Goal: Task Accomplishment & Management: Complete application form

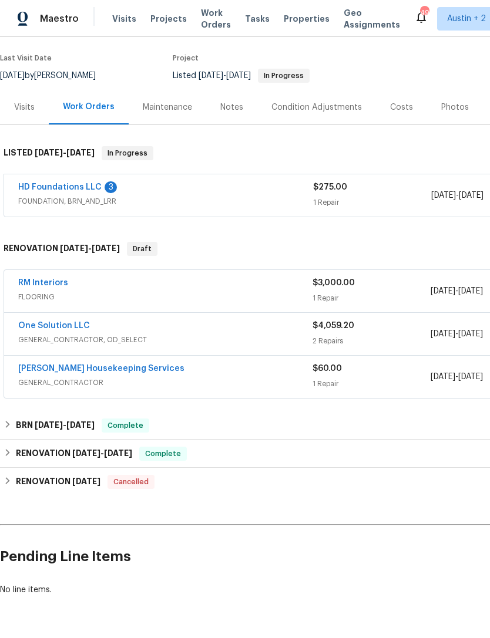
scroll to position [87, 0]
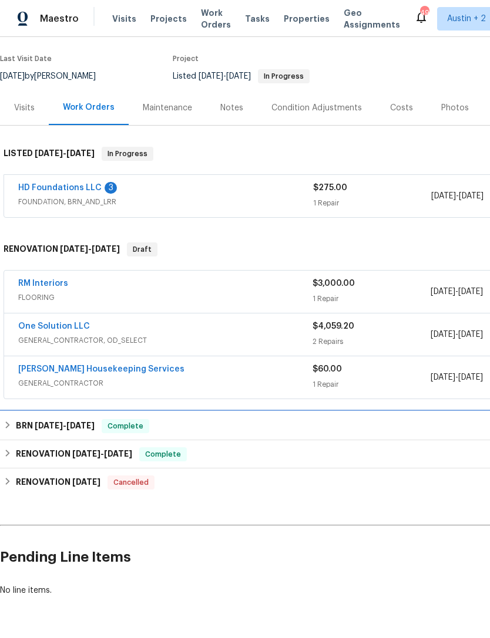
click at [12, 419] on div "BRN 2/19/20 - 3/2/20 Complete" at bounding box center [332, 426] width 656 height 14
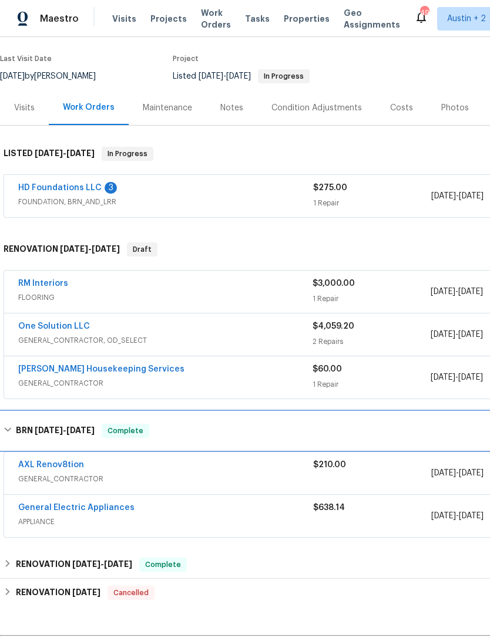
click at [13, 424] on div "BRN 2/19/20 - 3/2/20 Complete" at bounding box center [332, 431] width 656 height 14
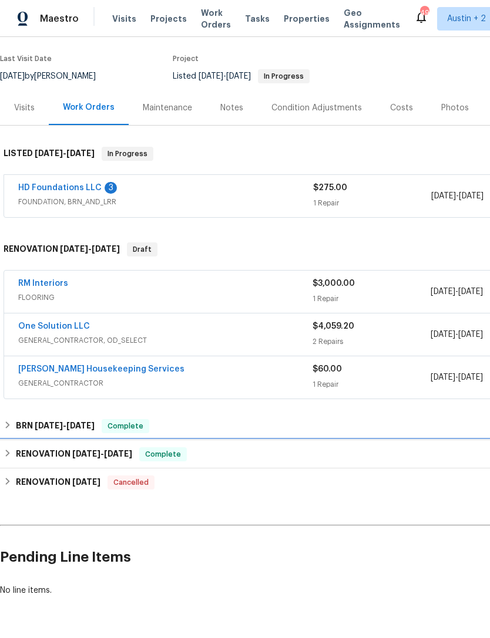
click at [15, 447] on div "RENOVATION 12/28/19 - 4/19/23 Complete" at bounding box center [332, 454] width 656 height 14
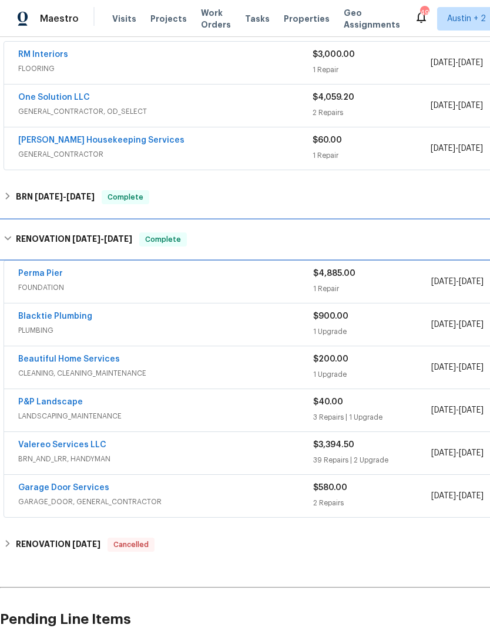
scroll to position [316, -1]
click at [15, 233] on div "RENOVATION 12/28/19 - 4/19/23 Complete" at bounding box center [332, 240] width 656 height 14
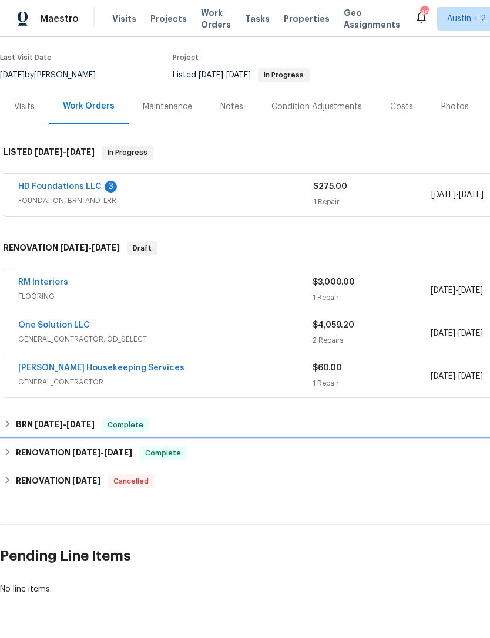
scroll to position [87, 0]
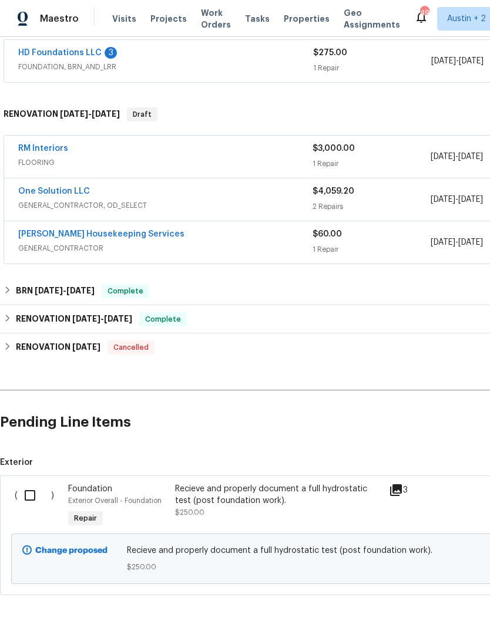
scroll to position [222, 0]
click at [23, 502] on input "checkbox" at bounding box center [34, 496] width 33 height 25
checkbox input "true"
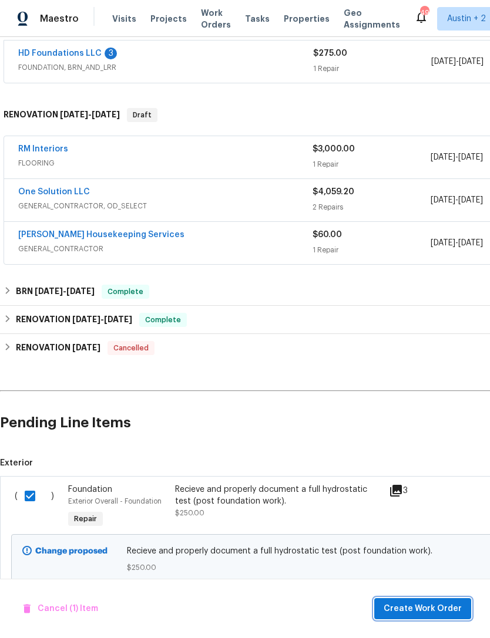
click at [423, 603] on span "Create Work Order" at bounding box center [422, 609] width 78 height 15
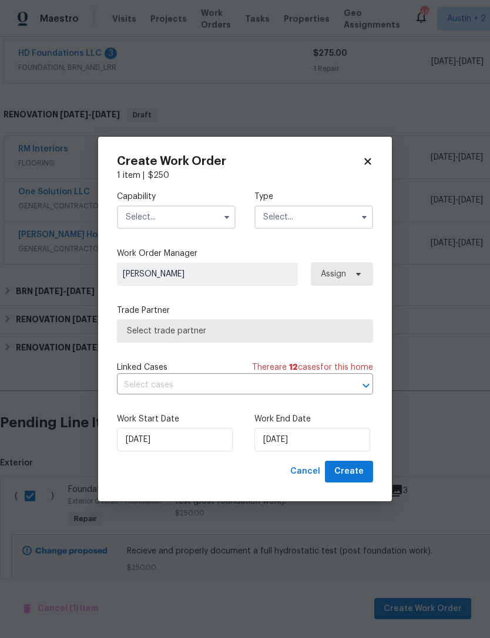
click at [149, 217] on input "text" at bounding box center [176, 216] width 119 height 23
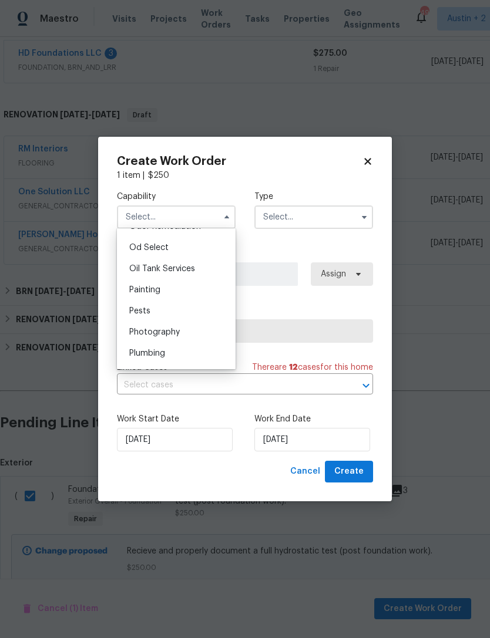
scroll to position [959, 0]
click at [139, 335] on span "Plumbing" at bounding box center [147, 332] width 36 height 8
type input "Plumbing"
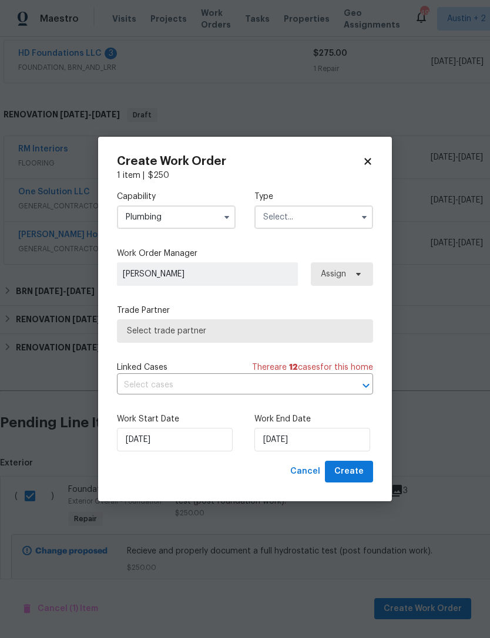
click at [345, 220] on input "text" at bounding box center [313, 216] width 119 height 23
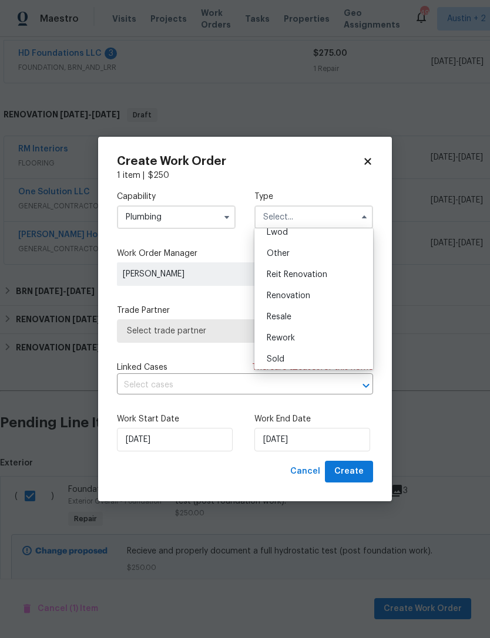
scroll to position [135, 0]
click at [348, 292] on div "Renovation" at bounding box center [313, 296] width 113 height 21
type input "Renovation"
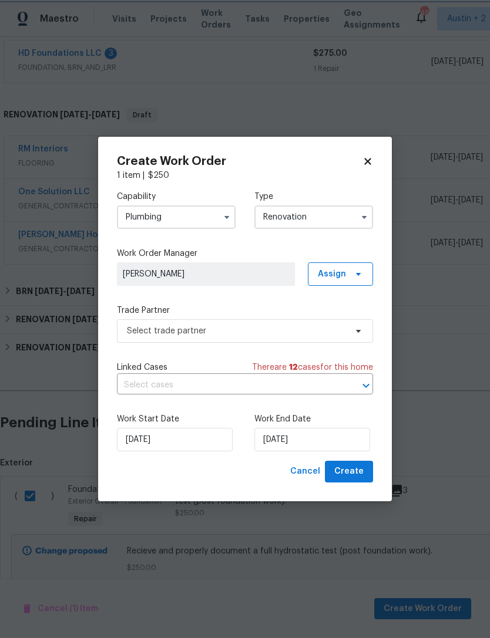
scroll to position [0, 0]
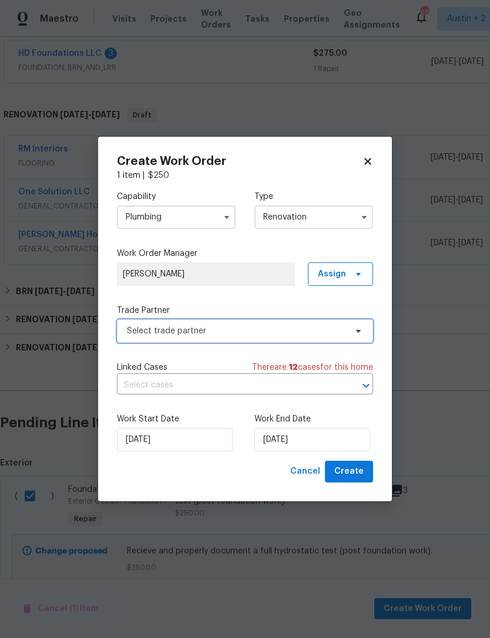
click at [333, 332] on span "Select trade partner" at bounding box center [236, 331] width 219 height 12
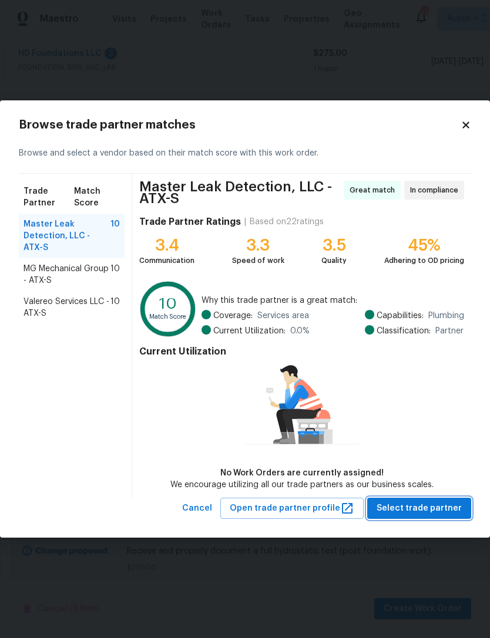
click at [436, 505] on span "Select trade partner" at bounding box center [418, 508] width 85 height 15
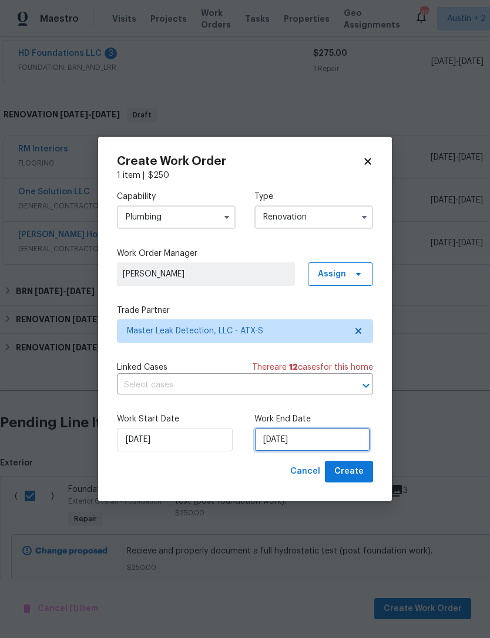
click at [316, 434] on input "[DATE]" at bounding box center [312, 439] width 116 height 23
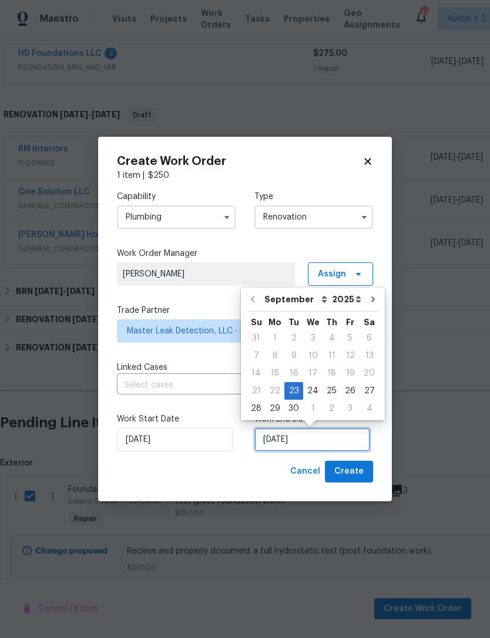
scroll to position [22, 0]
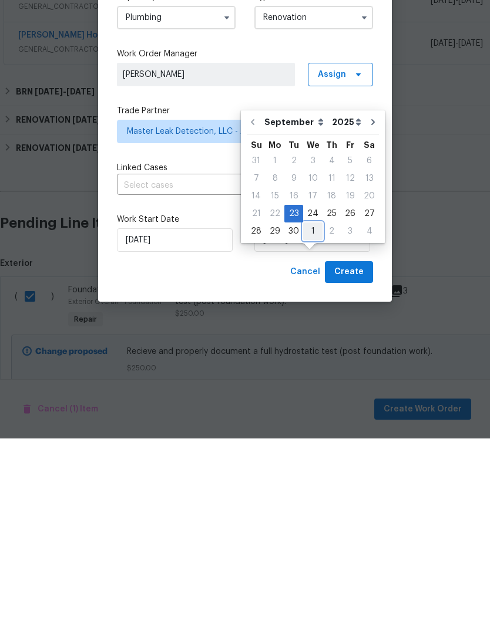
click at [315, 423] on div "1" at bounding box center [312, 431] width 19 height 16
type input "10/1/2025"
select select "9"
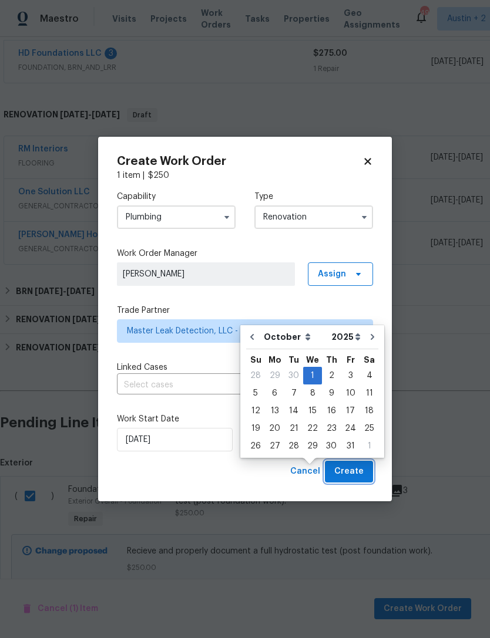
click at [355, 472] on span "Create" at bounding box center [348, 471] width 29 height 15
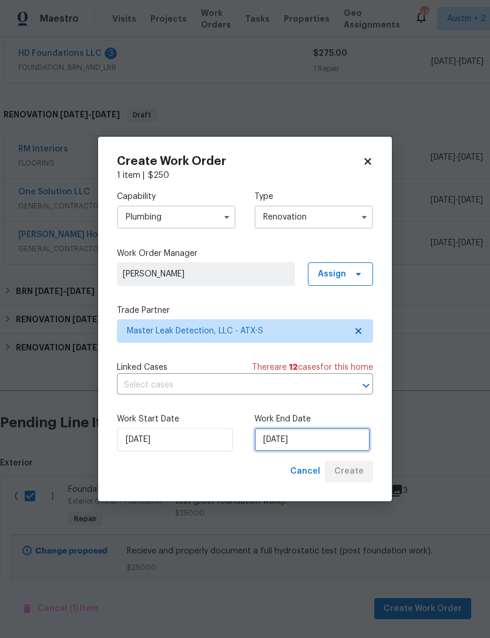
click at [328, 434] on input "10/1/2025" at bounding box center [312, 439] width 116 height 23
select select "9"
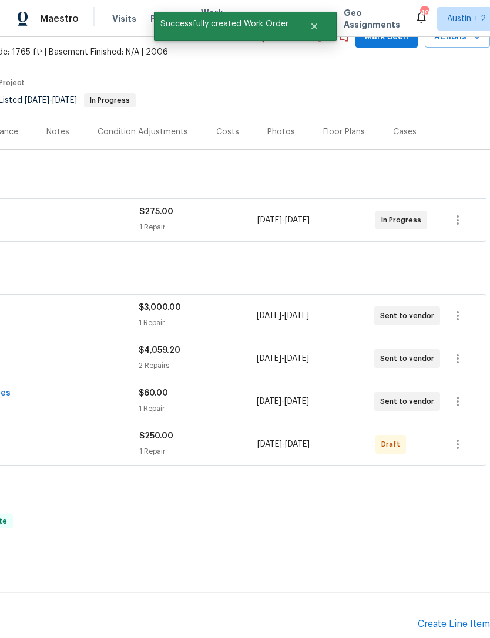
scroll to position [63, 174]
click at [462, 213] on icon "button" at bounding box center [457, 220] width 14 height 14
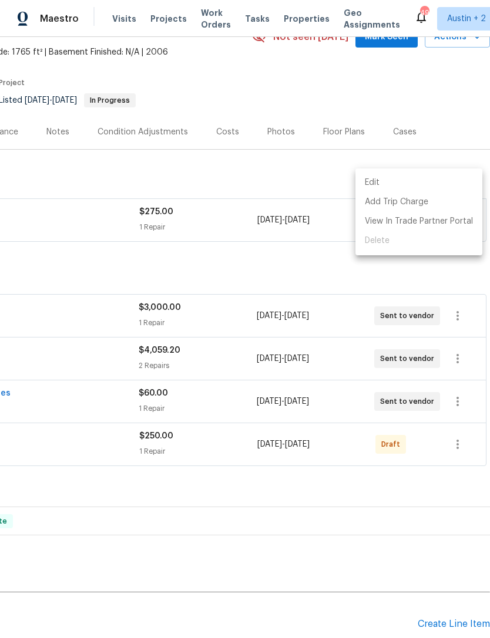
click at [437, 131] on div at bounding box center [245, 319] width 490 height 638
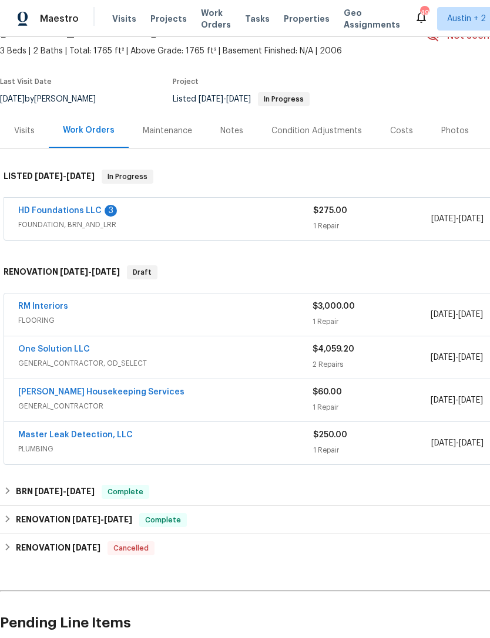
scroll to position [65, 0]
click at [36, 207] on link "HD Foundations LLC" at bounding box center [59, 211] width 83 height 8
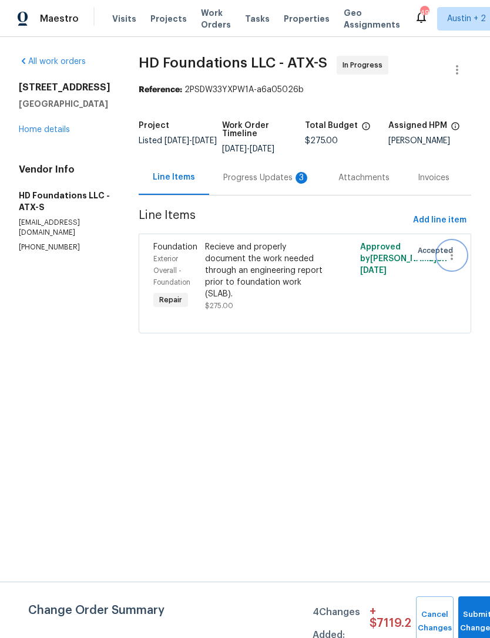
click at [449, 262] on icon "button" at bounding box center [451, 255] width 14 height 14
click at [256, 183] on div at bounding box center [245, 319] width 490 height 638
click at [258, 184] on div "Progress Updates 3" at bounding box center [266, 178] width 87 height 12
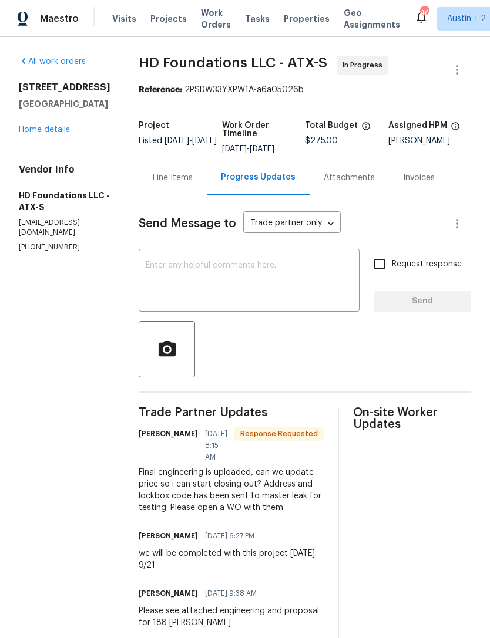
click at [173, 184] on div "Line Items" at bounding box center [173, 178] width 40 height 12
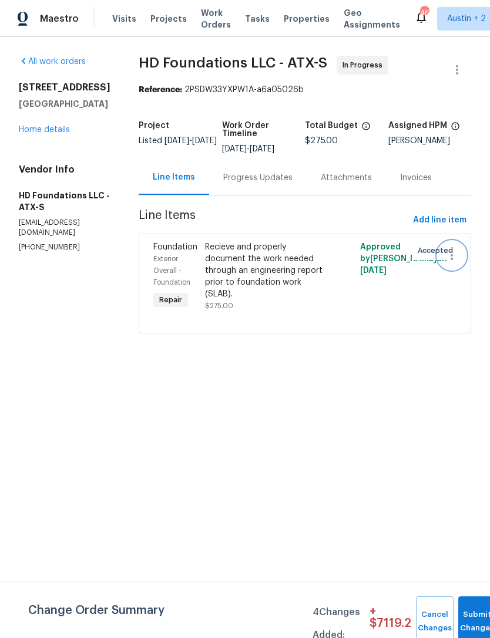
click at [450, 262] on icon "button" at bounding box center [451, 255] width 14 height 14
click at [203, 288] on div at bounding box center [245, 319] width 490 height 638
click at [233, 288] on div "Recieve and properly document the work needed through an engineering report pri…" at bounding box center [266, 270] width 122 height 59
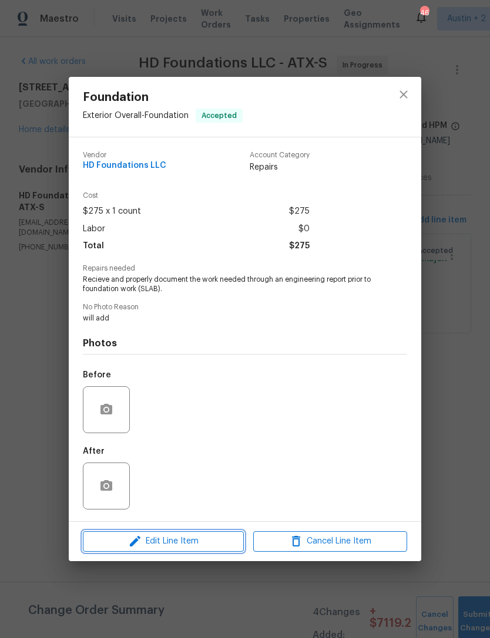
click at [144, 546] on span "Edit Line Item" at bounding box center [163, 541] width 154 height 15
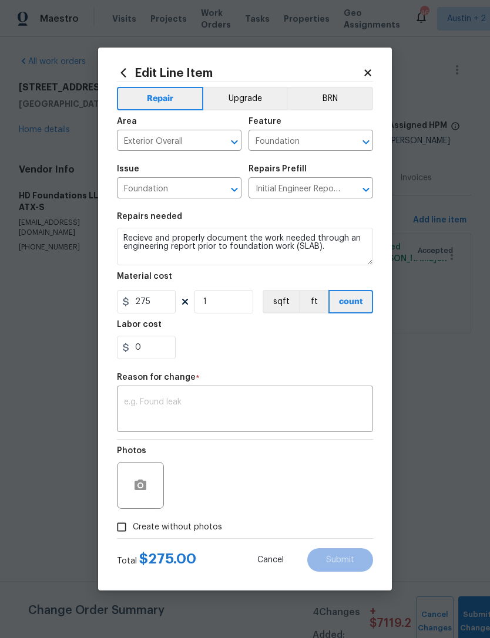
click at [116, 522] on input "Create without photos" at bounding box center [121, 527] width 22 height 22
checkbox input "true"
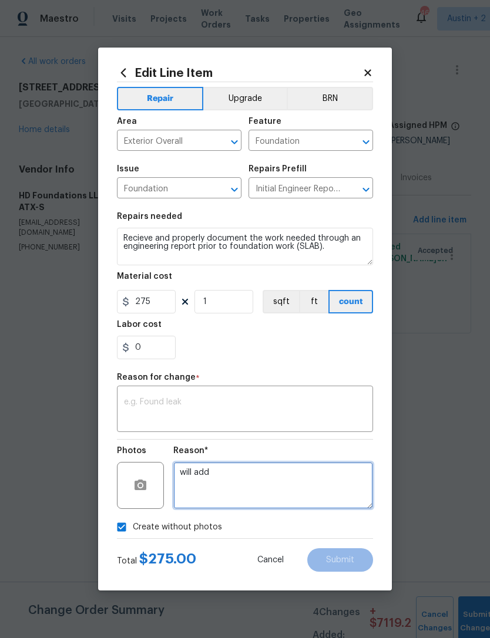
click at [331, 485] on textarea "will add" at bounding box center [273, 485] width 200 height 47
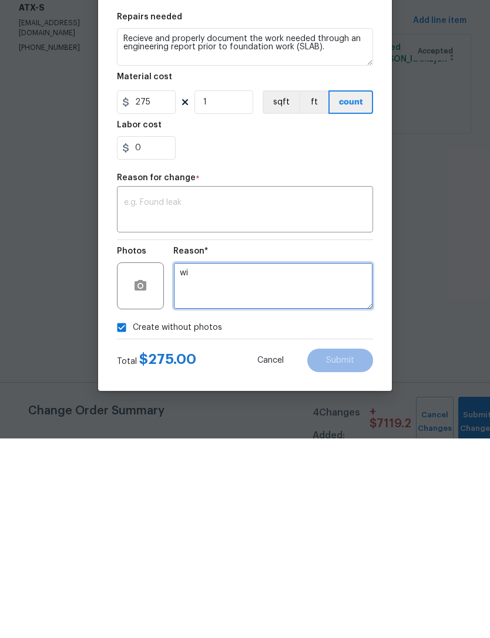
type textarea "w"
type textarea "Incorrect"
type textarea "Incorrect categorization of work order. New work order will be given"
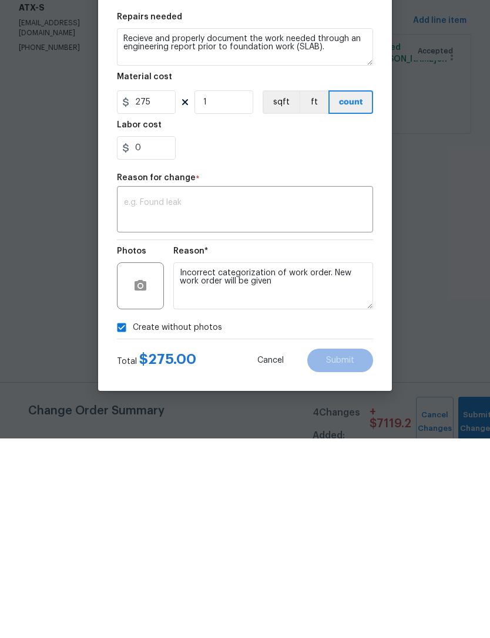
click at [143, 398] on textarea at bounding box center [245, 410] width 242 height 25
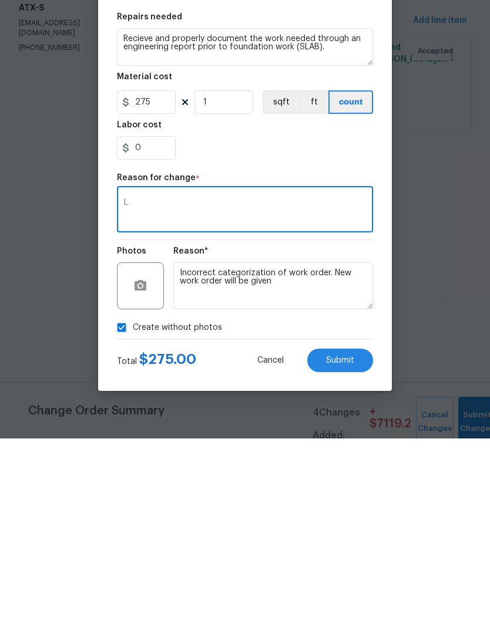
type textarea "L"
click at [363, 516] on div "Create without photos" at bounding box center [245, 527] width 256 height 22
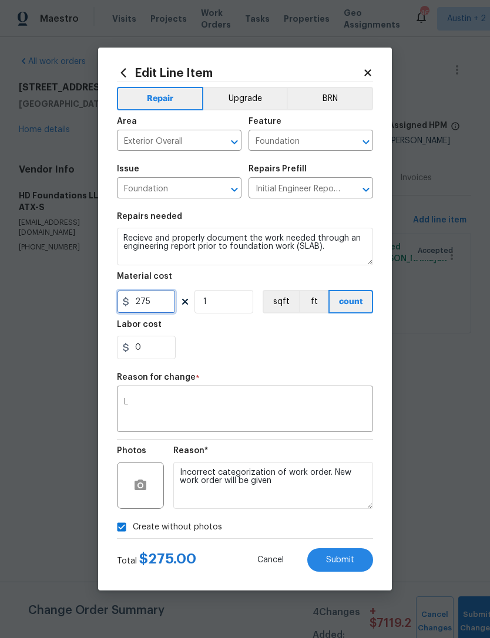
click at [146, 299] on input "275" at bounding box center [146, 301] width 59 height 23
click at [356, 345] on div "0" at bounding box center [245, 347] width 256 height 23
click at [155, 298] on input "0" at bounding box center [146, 301] width 59 height 23
type input "0.01"
click at [359, 348] on div "0" at bounding box center [245, 347] width 256 height 23
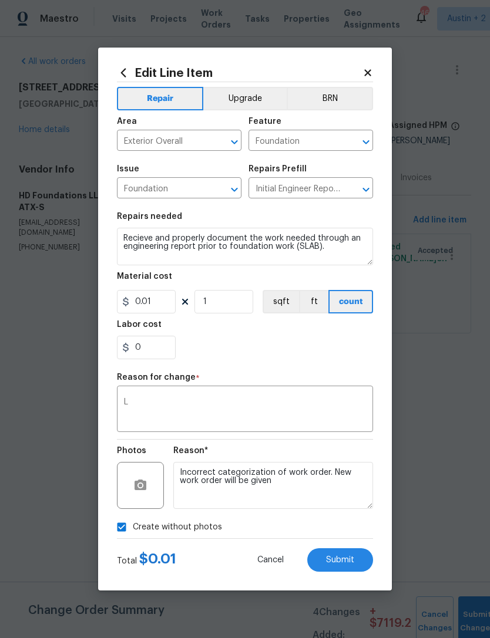
click at [350, 565] on span "Submit" at bounding box center [340, 560] width 28 height 9
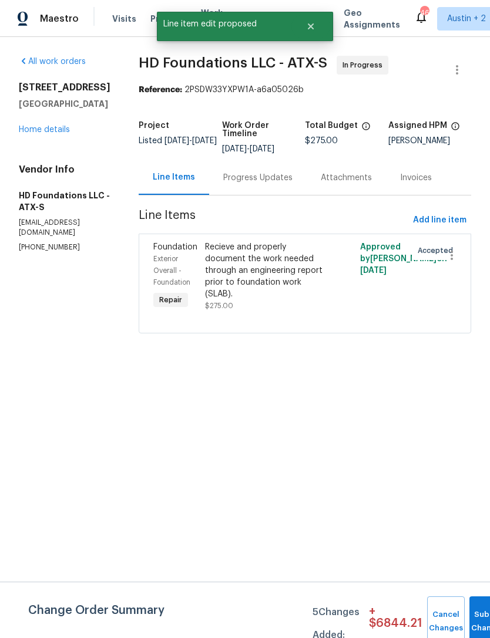
click at [40, 133] on link "Home details" at bounding box center [44, 130] width 51 height 8
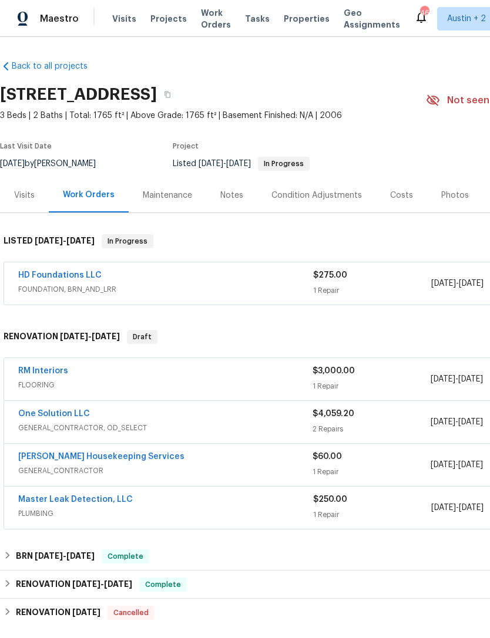
click at [43, 276] on link "HD Foundations LLC" at bounding box center [59, 275] width 83 height 8
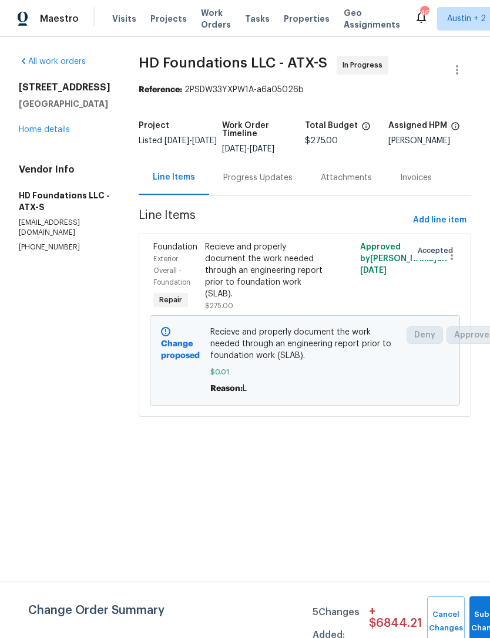
click at [31, 129] on link "Home details" at bounding box center [44, 130] width 51 height 8
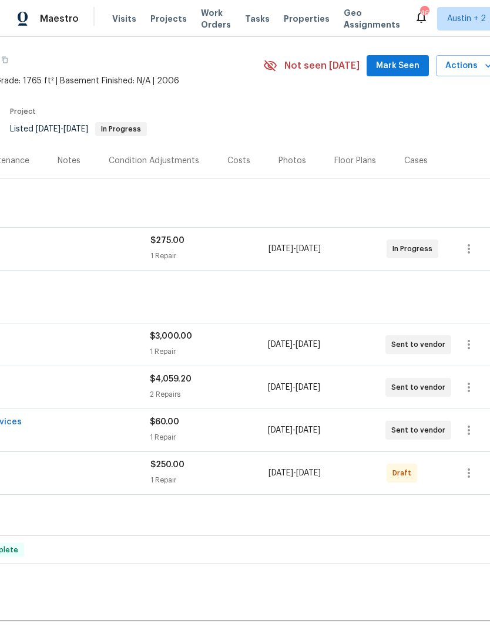
scroll to position [35, 163]
click at [473, 473] on icon "button" at bounding box center [468, 473] width 14 height 14
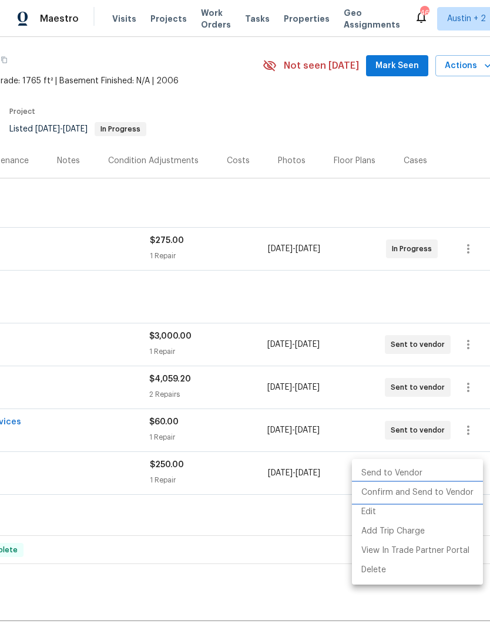
click at [443, 490] on li "Confirm and Send to Vendor" at bounding box center [417, 492] width 131 height 19
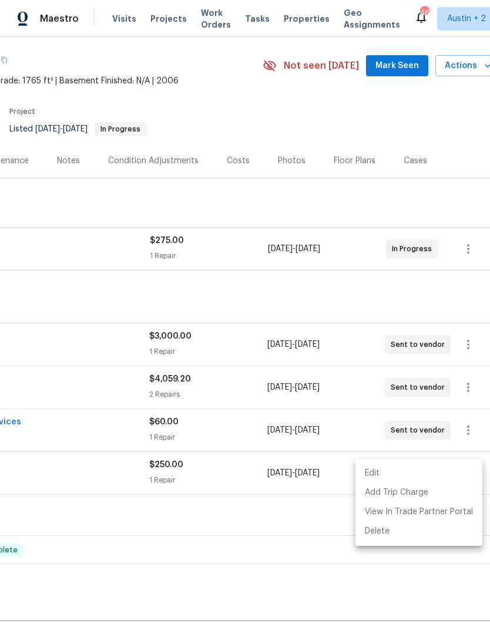
click at [408, 287] on div at bounding box center [245, 319] width 490 height 638
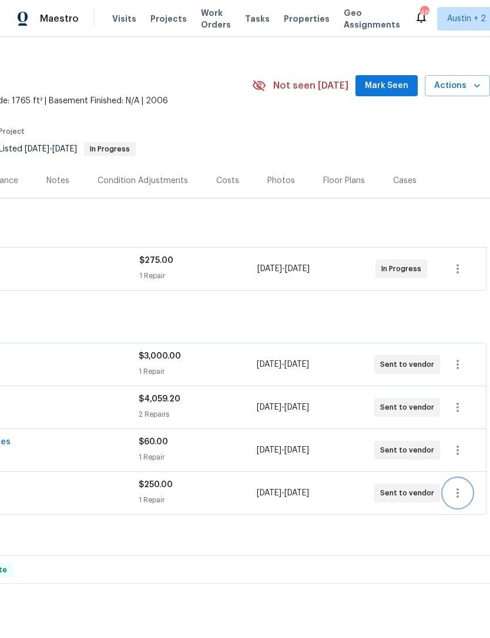
scroll to position [15, 174]
click at [467, 86] on span "Actions" at bounding box center [457, 86] width 46 height 15
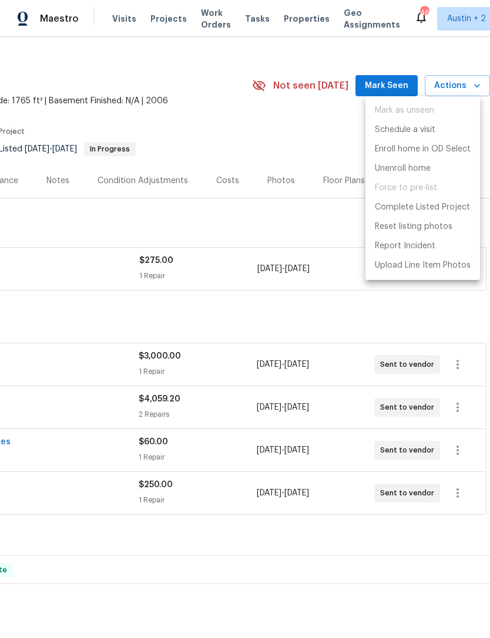
click at [330, 143] on div at bounding box center [245, 319] width 490 height 638
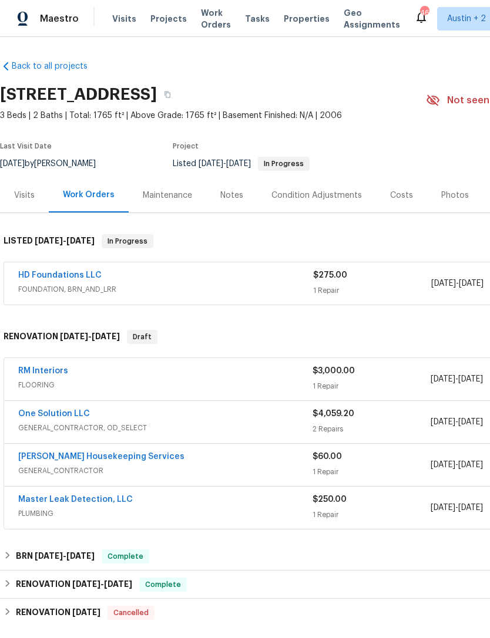
scroll to position [0, 0]
click at [295, 22] on span "Properties" at bounding box center [307, 19] width 46 height 12
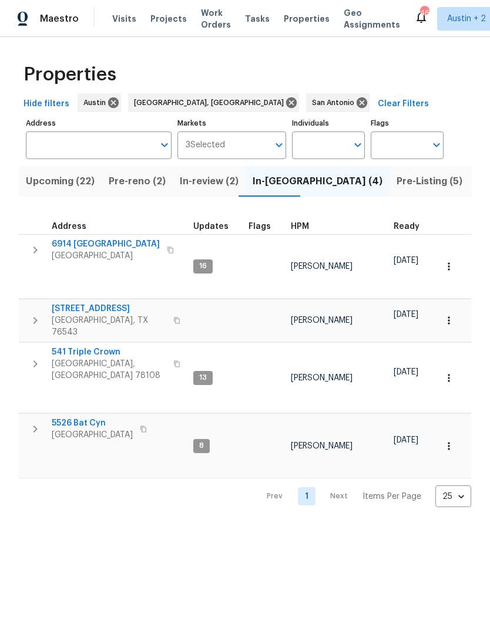
click at [144, 180] on span "Pre-reno (2)" at bounding box center [137, 181] width 57 height 16
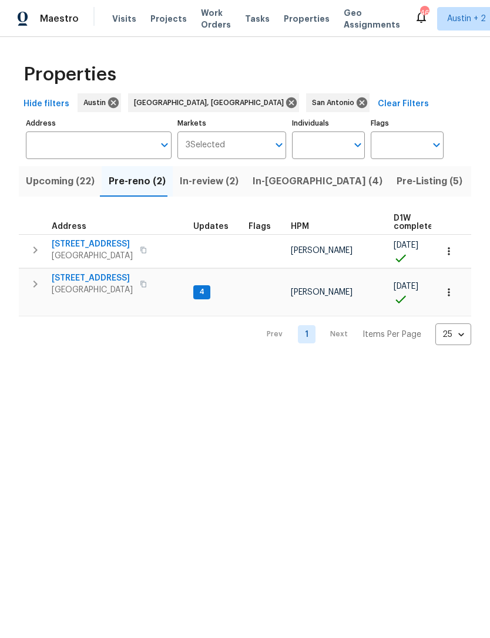
click at [63, 243] on span "188 Valruth Dr" at bounding box center [92, 244] width 81 height 12
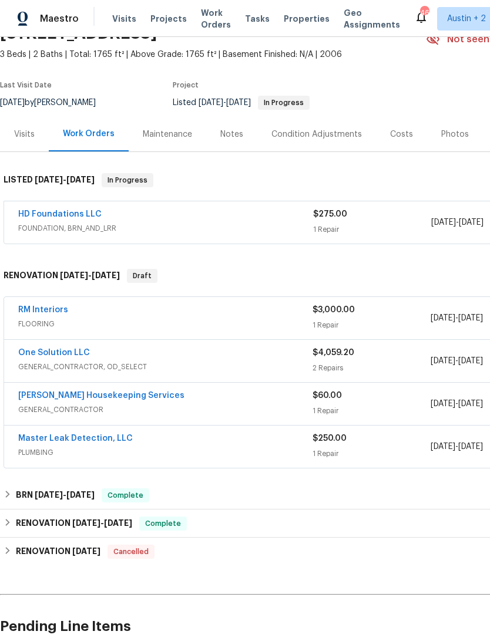
scroll to position [60, 0]
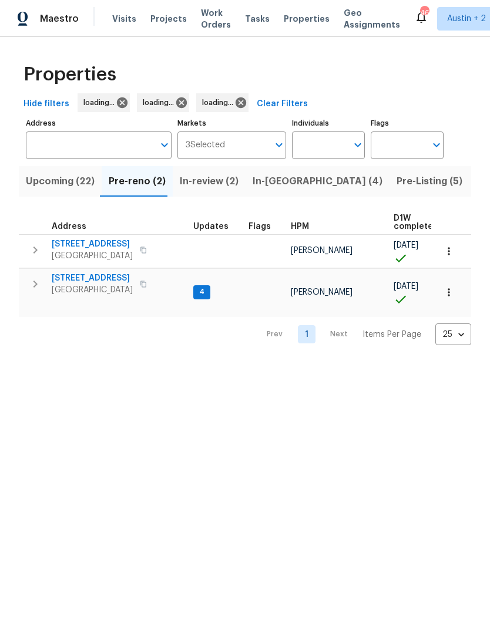
click at [33, 249] on icon "button" at bounding box center [35, 250] width 14 height 14
click at [38, 248] on icon "button" at bounding box center [35, 250] width 14 height 14
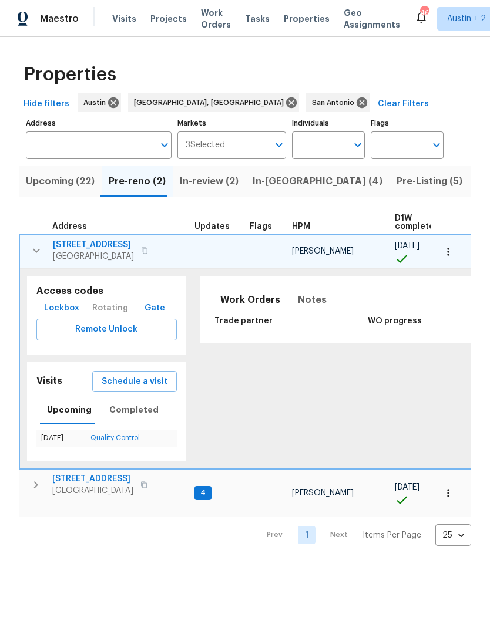
click at [452, 256] on icon "button" at bounding box center [448, 252] width 12 height 12
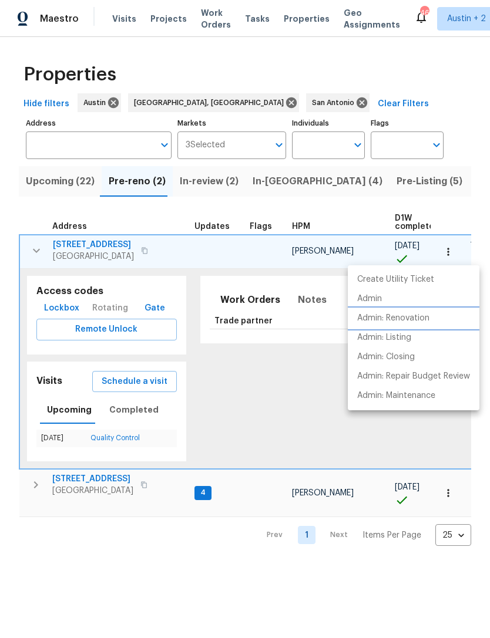
click at [421, 318] on p "Admin: Renovation" at bounding box center [393, 318] width 72 height 12
click at [73, 245] on div at bounding box center [245, 319] width 490 height 638
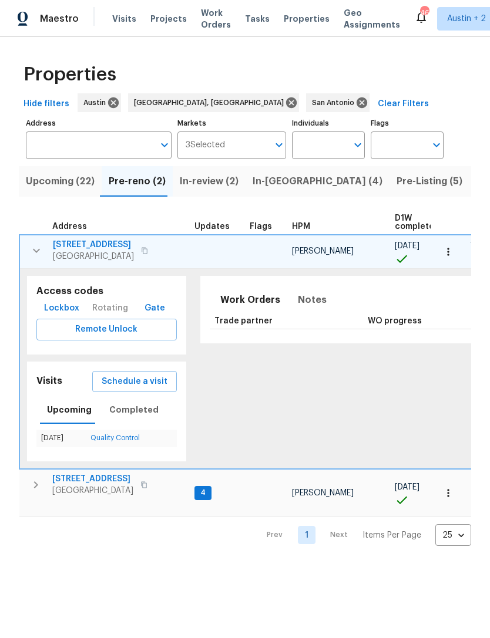
click at [69, 243] on span "188 Valruth Dr" at bounding box center [93, 245] width 81 height 12
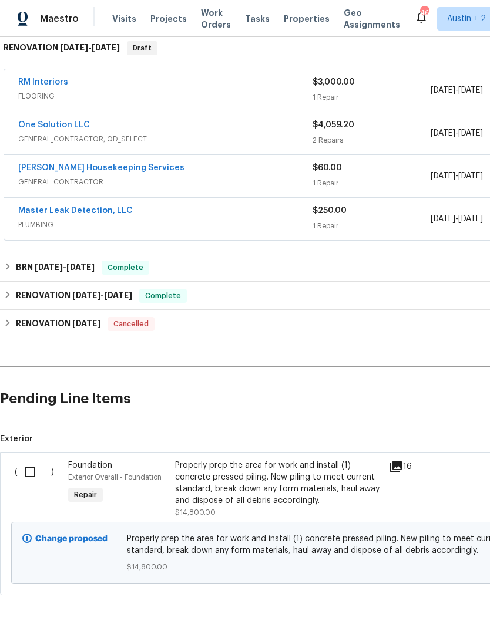
scroll to position [288, 0]
click at [26, 475] on input "checkbox" at bounding box center [34, 472] width 33 height 25
checkbox input "true"
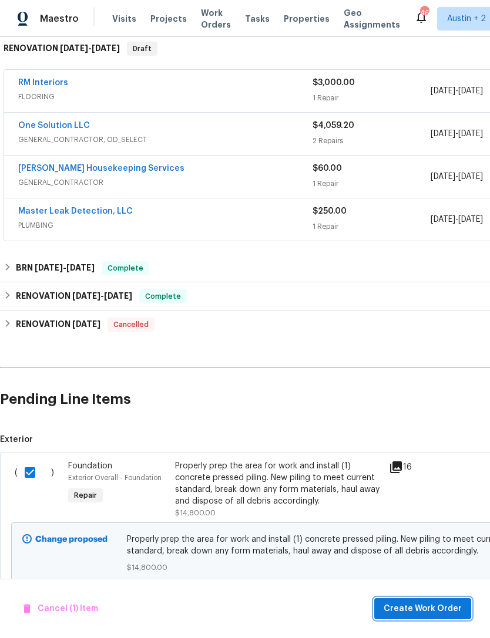
click at [429, 608] on span "Create Work Order" at bounding box center [422, 609] width 78 height 15
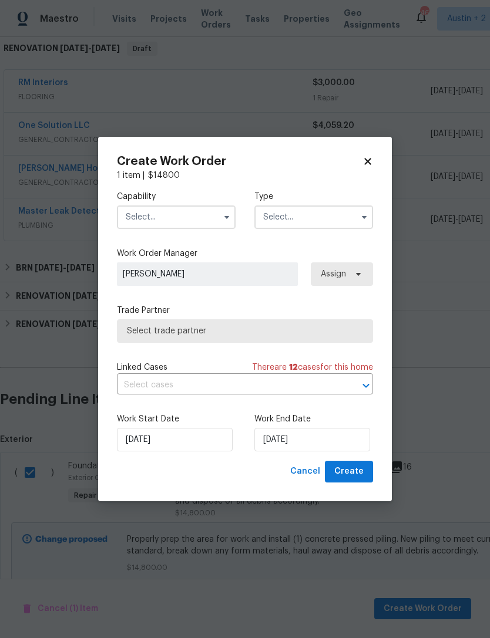
click at [141, 222] on input "text" at bounding box center [176, 216] width 119 height 23
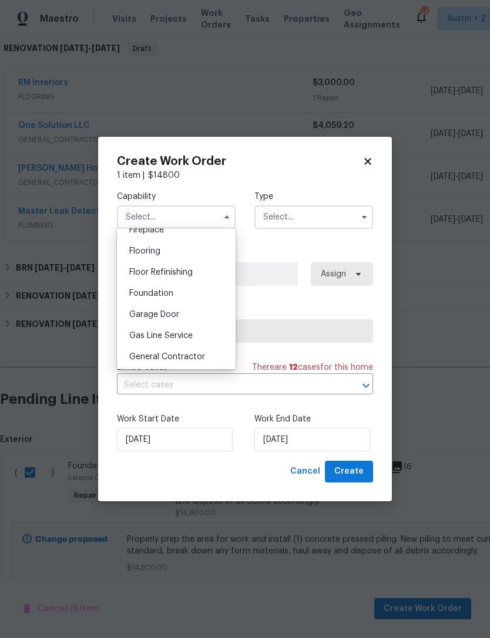
scroll to position [456, 0]
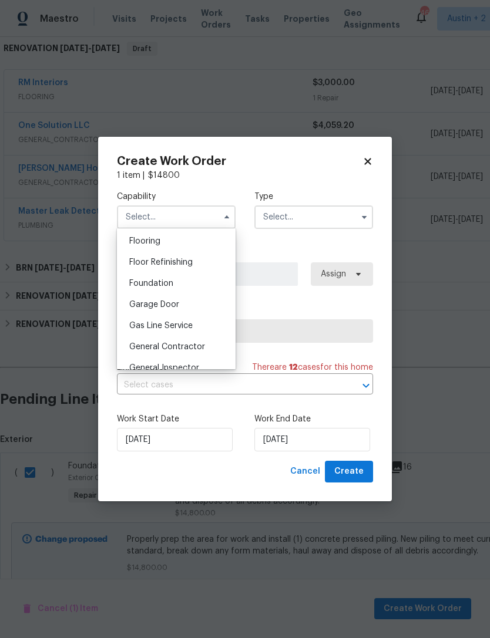
click at [140, 284] on span "Foundation" at bounding box center [151, 283] width 44 height 8
type input "Foundation"
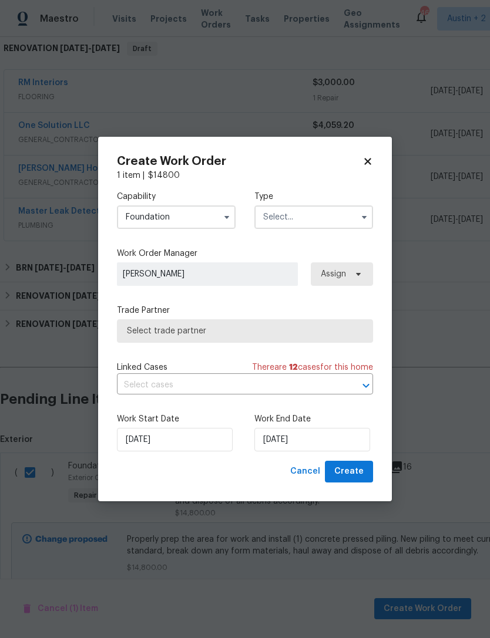
click at [329, 221] on input "text" at bounding box center [313, 216] width 119 height 23
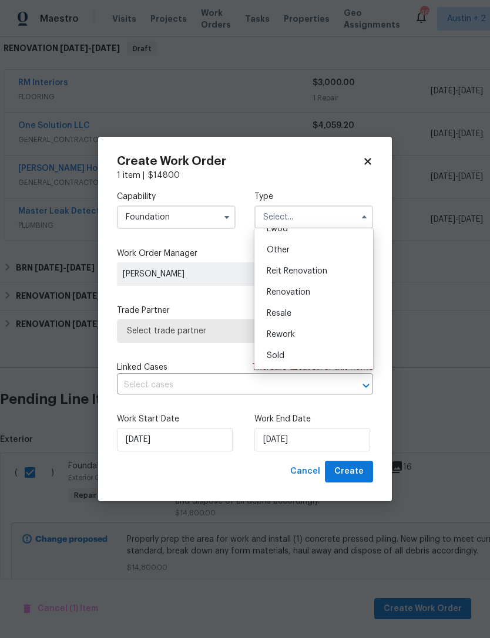
scroll to position [140, 0]
click at [341, 298] on div "Renovation" at bounding box center [313, 292] width 113 height 21
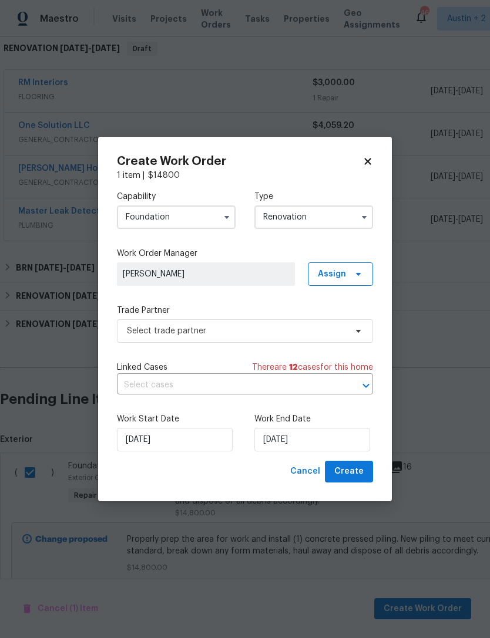
type input "Renovation"
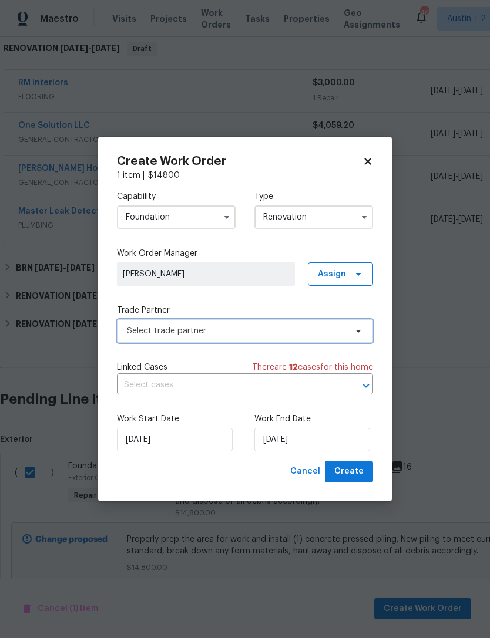
click at [324, 334] on span "Select trade partner" at bounding box center [236, 331] width 219 height 12
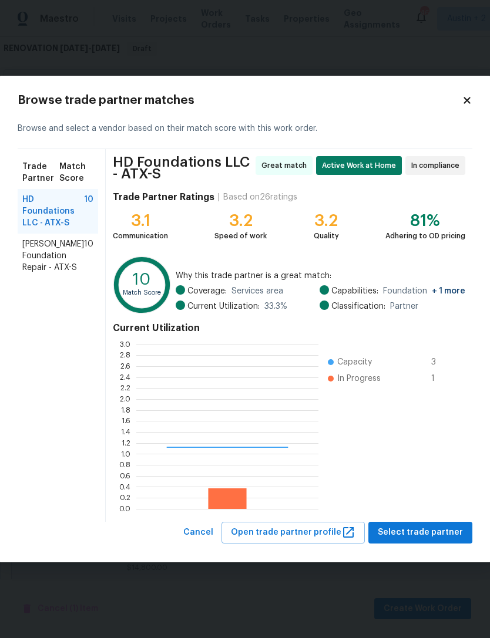
scroll to position [164, 182]
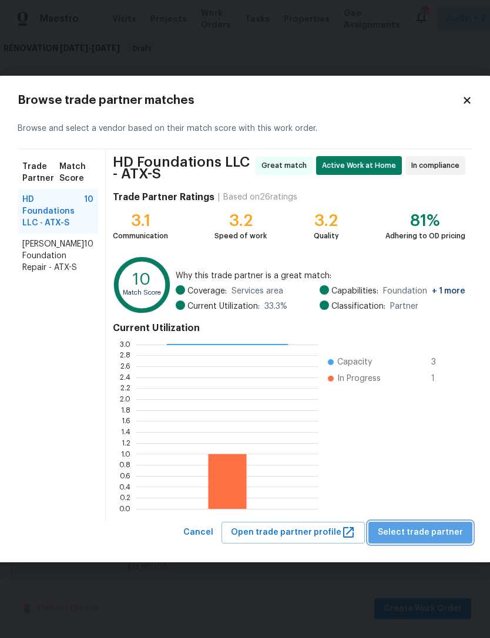
click at [441, 539] on span "Select trade partner" at bounding box center [419, 532] width 85 height 15
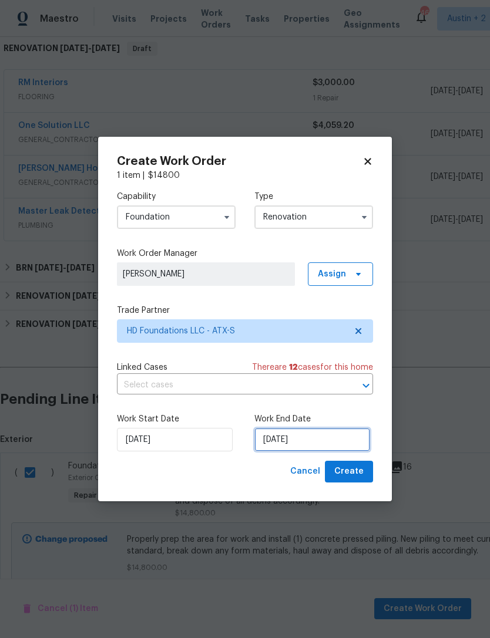
click at [341, 439] on input "[DATE]" at bounding box center [312, 439] width 116 height 23
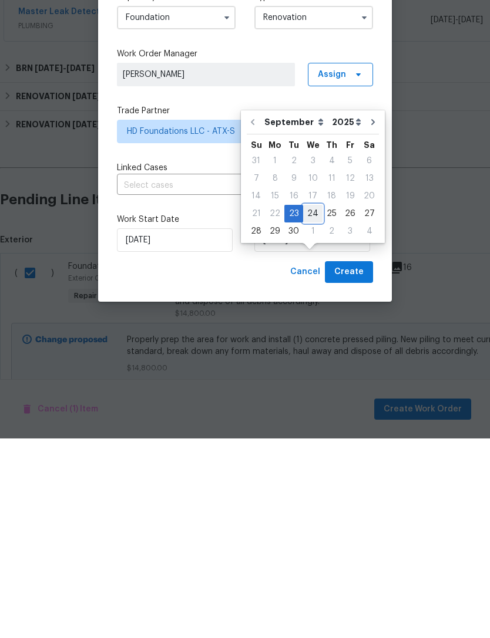
click at [312, 405] on div "24" at bounding box center [312, 413] width 19 height 16
type input "[DATE]"
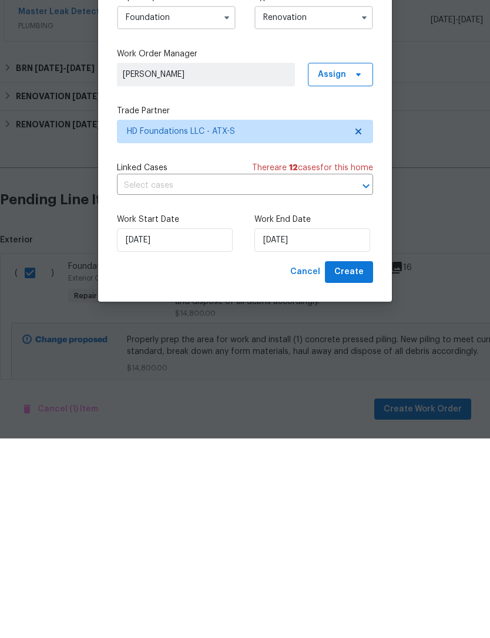
scroll to position [38, 0]
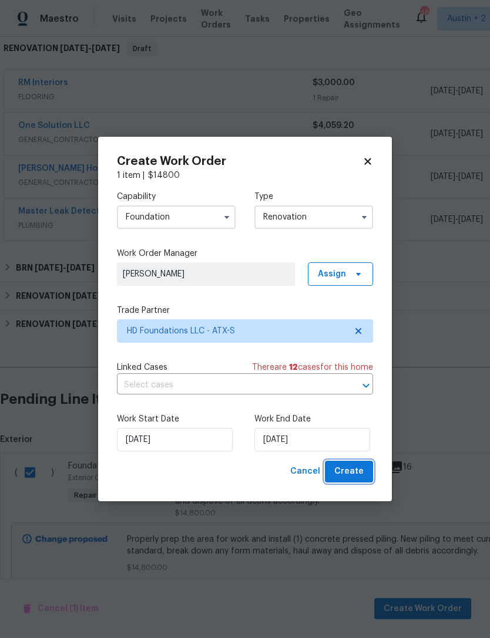
click at [356, 478] on span "Create" at bounding box center [348, 471] width 29 height 15
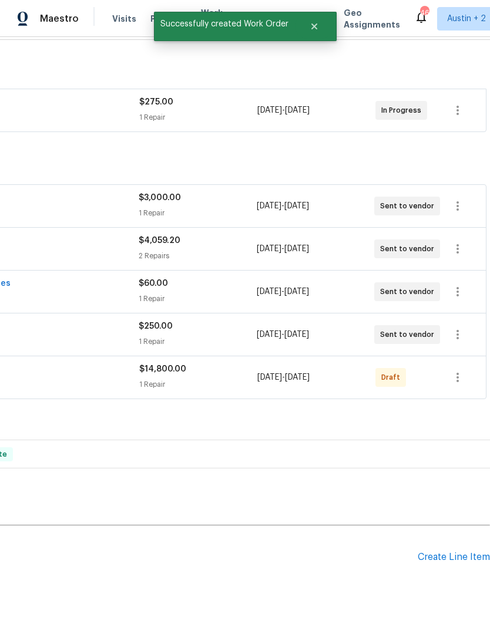
scroll to position [173, 174]
click at [462, 370] on icon "button" at bounding box center [457, 377] width 14 height 14
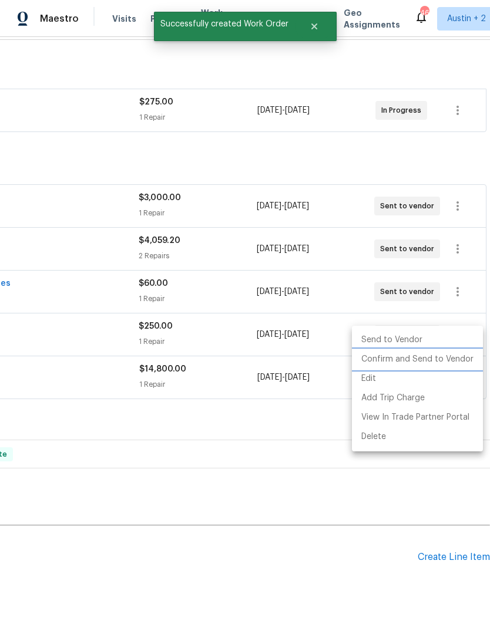
click at [450, 360] on li "Confirm and Send to Vendor" at bounding box center [417, 359] width 131 height 19
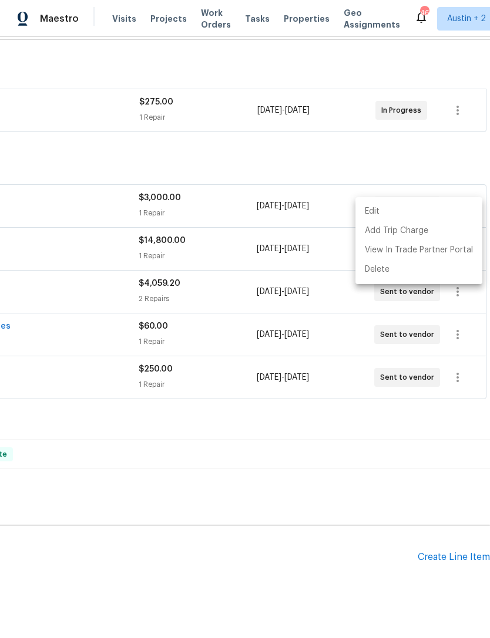
click at [441, 116] on div at bounding box center [245, 319] width 490 height 638
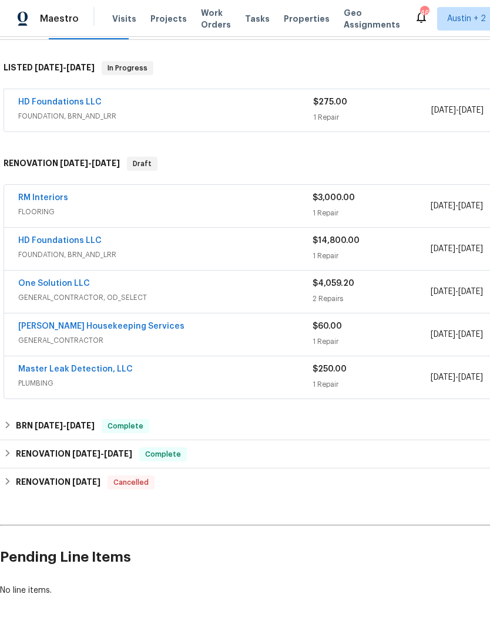
scroll to position [173, 0]
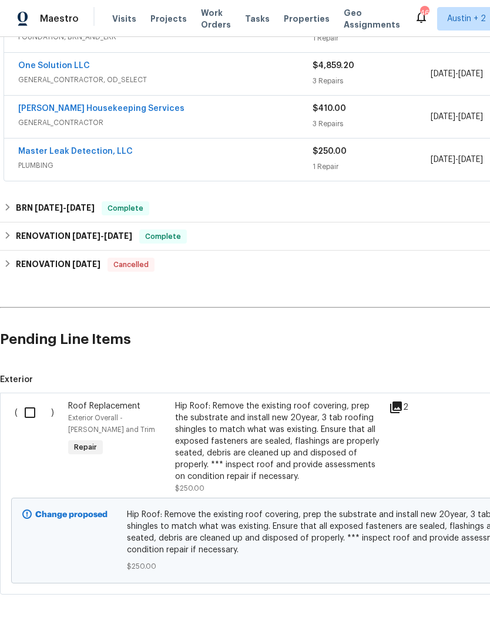
scroll to position [390, 0]
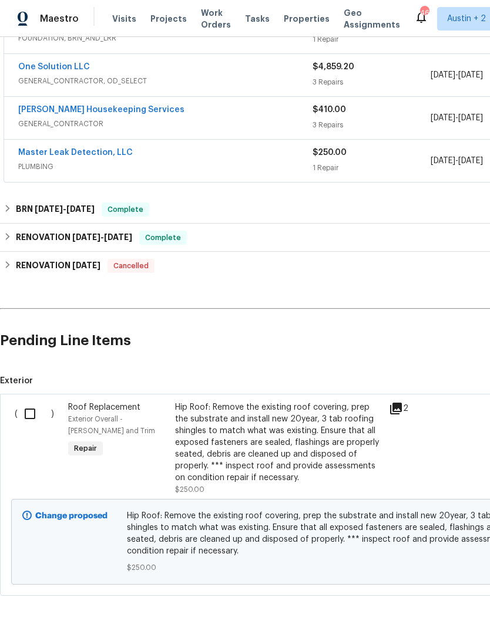
click at [28, 410] on input "checkbox" at bounding box center [34, 414] width 33 height 25
checkbox input "true"
click at [436, 609] on span "Create Work Order" at bounding box center [422, 609] width 78 height 15
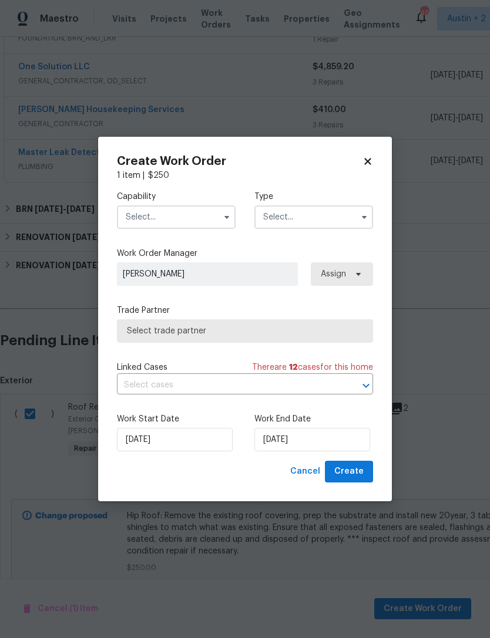
click at [203, 222] on input "text" at bounding box center [176, 216] width 119 height 23
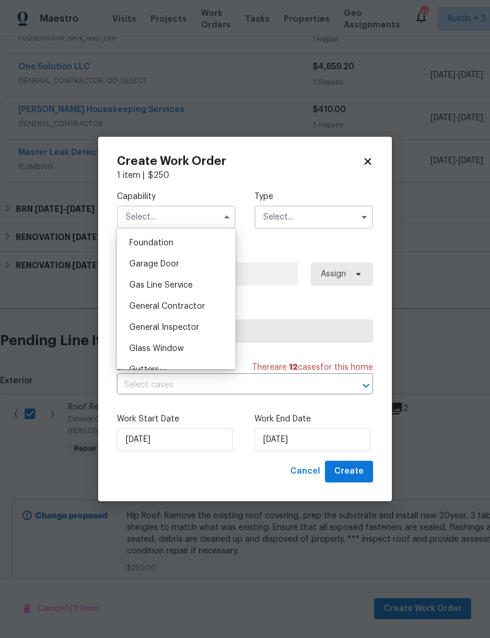
scroll to position [498, 0]
click at [200, 308] on span "General Contractor" at bounding box center [167, 305] width 76 height 8
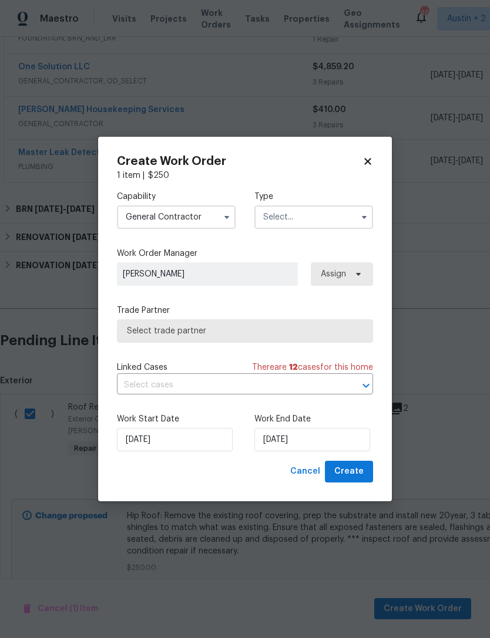
click at [333, 220] on input "text" at bounding box center [313, 216] width 119 height 23
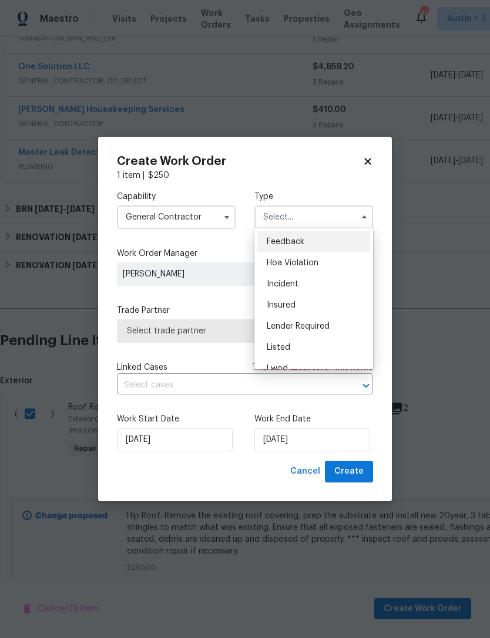
click at [213, 213] on input "General Contractor" at bounding box center [176, 216] width 119 height 23
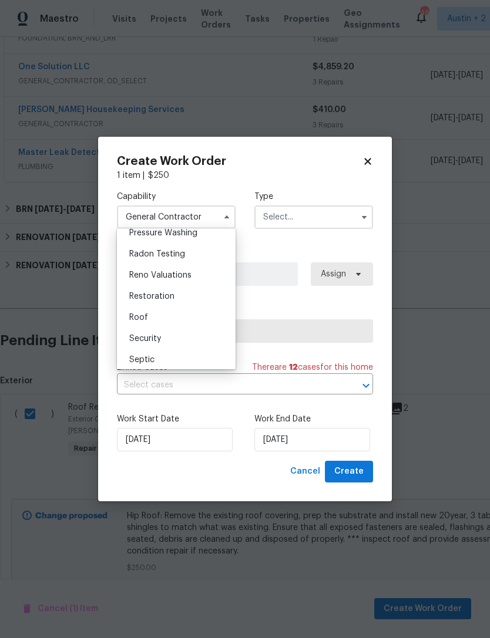
scroll to position [1128, 0]
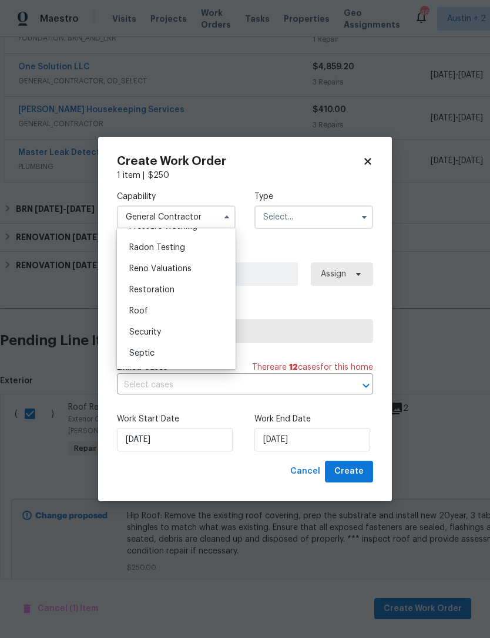
click at [205, 322] on div "Security" at bounding box center [176, 332] width 113 height 21
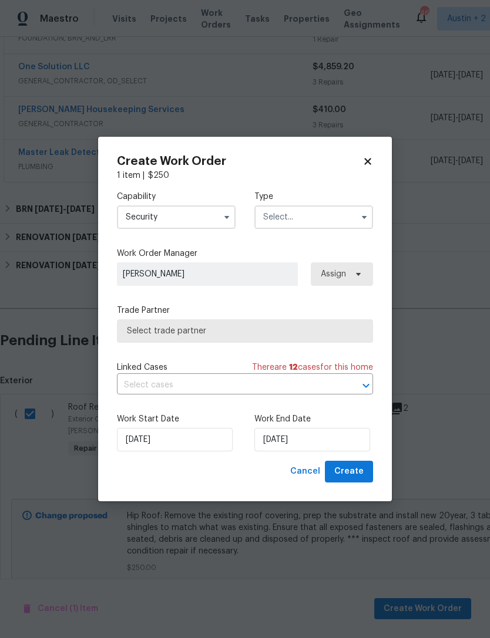
click at [216, 214] on input "Security" at bounding box center [176, 216] width 119 height 23
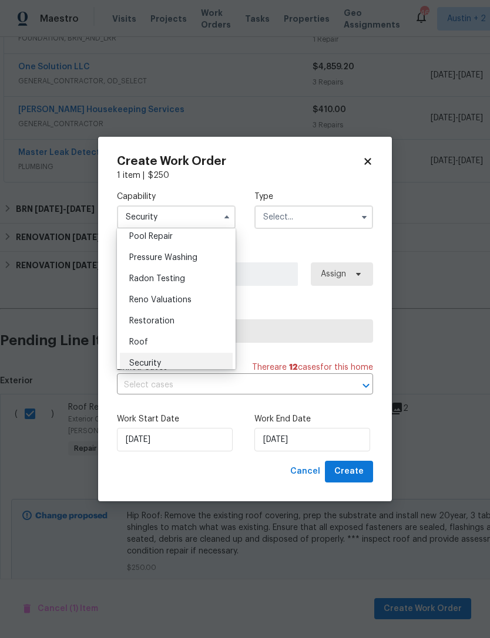
scroll to position [1110, 0]
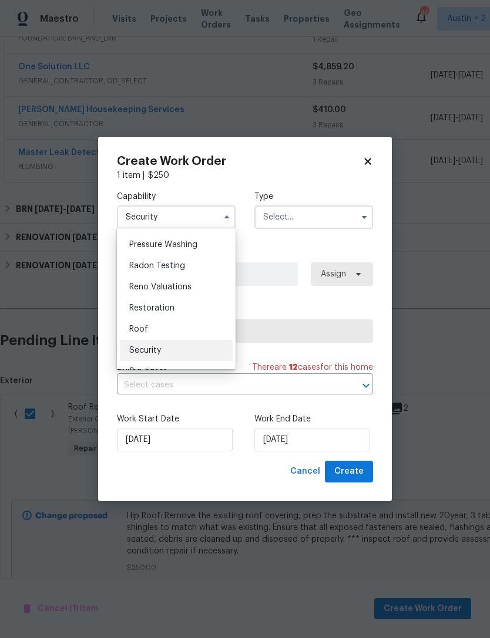
click at [204, 332] on div "Roof" at bounding box center [176, 329] width 113 height 21
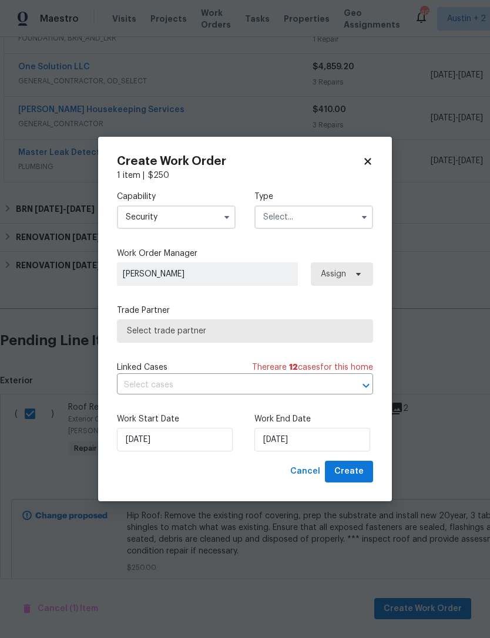
type input "Roof"
click at [328, 214] on input "text" at bounding box center [313, 216] width 119 height 23
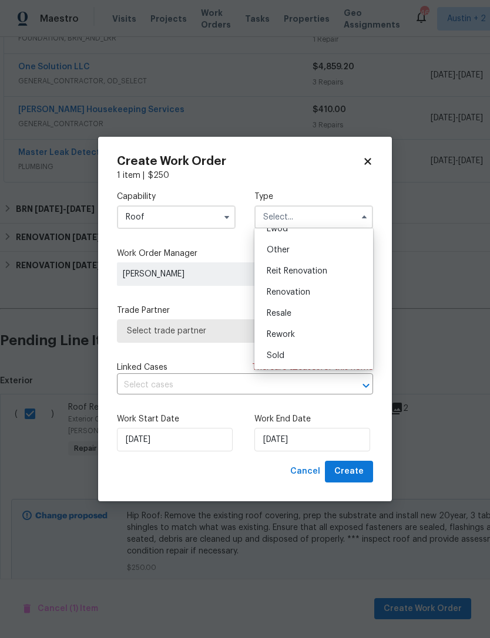
scroll to position [140, 0]
click at [316, 295] on div "Renovation" at bounding box center [313, 292] width 113 height 21
type input "Renovation"
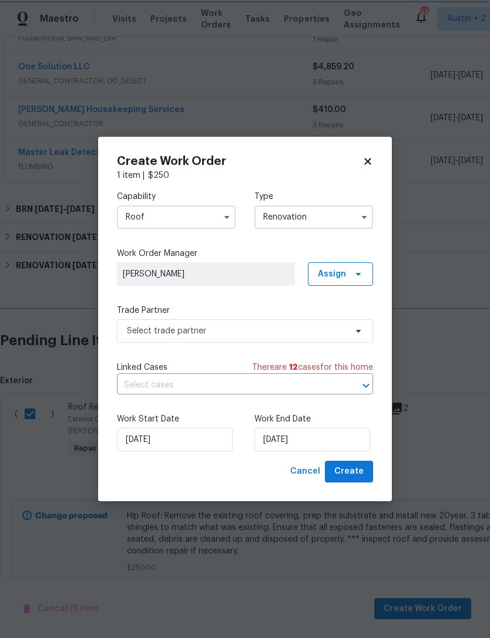
scroll to position [0, 0]
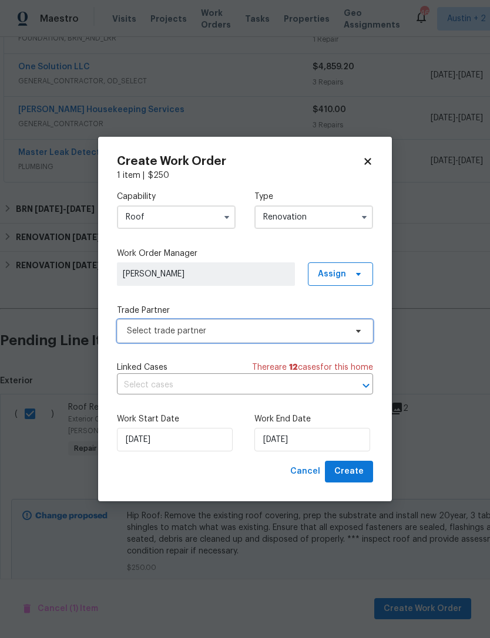
click at [313, 330] on span "Select trade partner" at bounding box center [236, 331] width 219 height 12
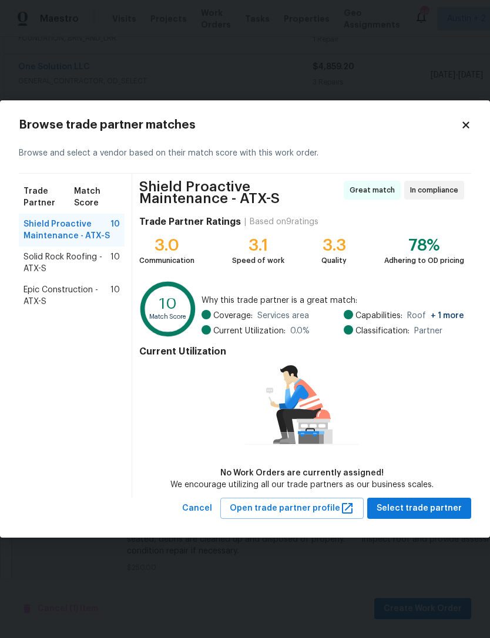
click at [35, 293] on span "Epic Construction - ATX-S" at bounding box center [66, 295] width 87 height 23
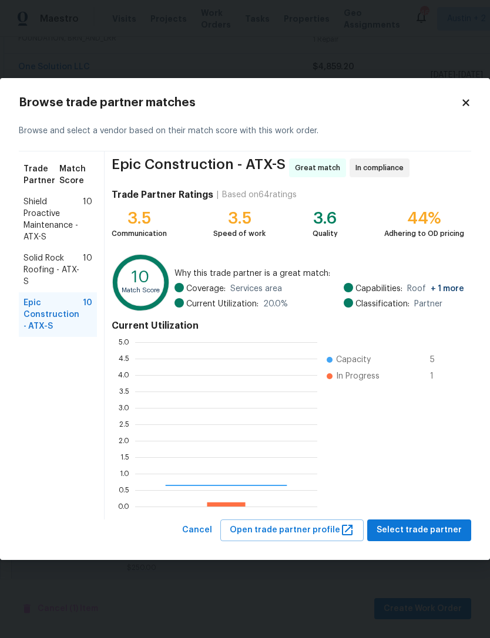
scroll to position [164, 182]
click at [31, 268] on span "Solid Rock Roofing - ATX-S" at bounding box center [52, 269] width 59 height 35
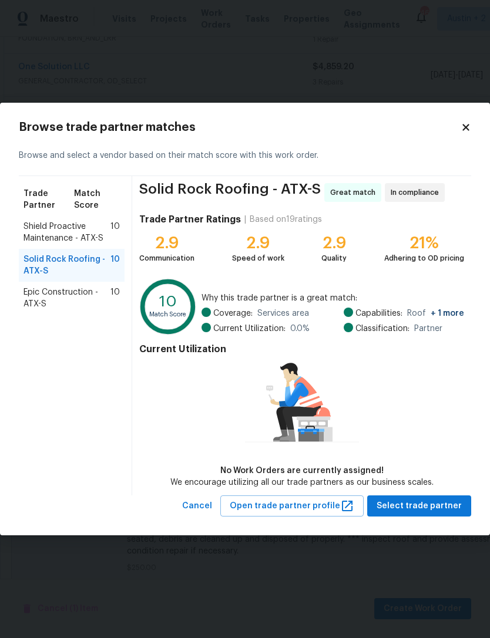
click at [28, 231] on span "Shield Proactive Maintenance - ATX-S" at bounding box center [66, 232] width 87 height 23
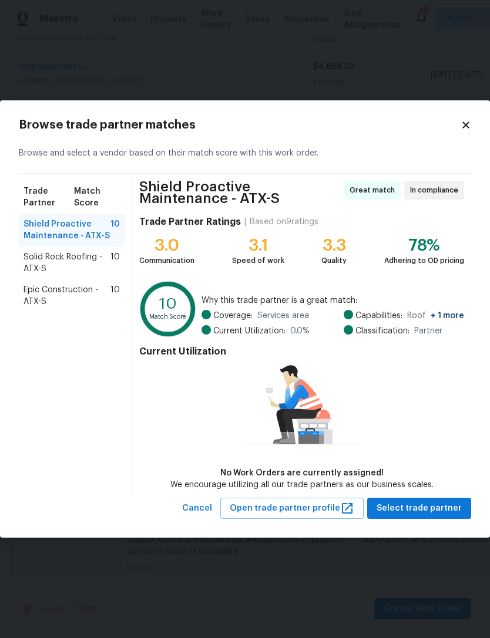
click at [26, 267] on span "Solid Rock Roofing - ATX-S" at bounding box center [66, 262] width 87 height 23
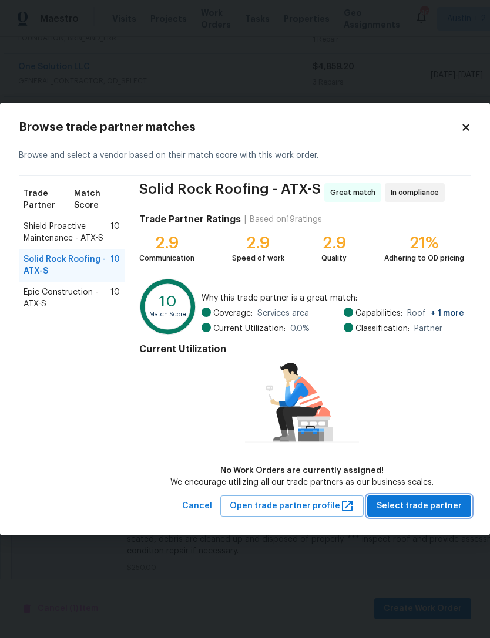
click at [431, 504] on span "Select trade partner" at bounding box center [418, 506] width 85 height 15
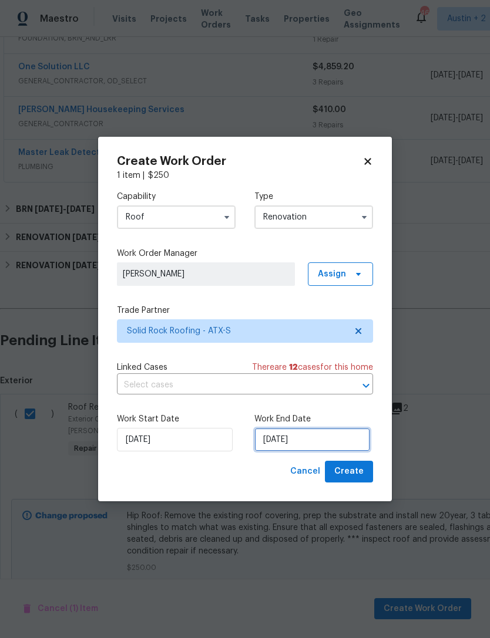
click at [314, 436] on input "[DATE]" at bounding box center [312, 439] width 116 height 23
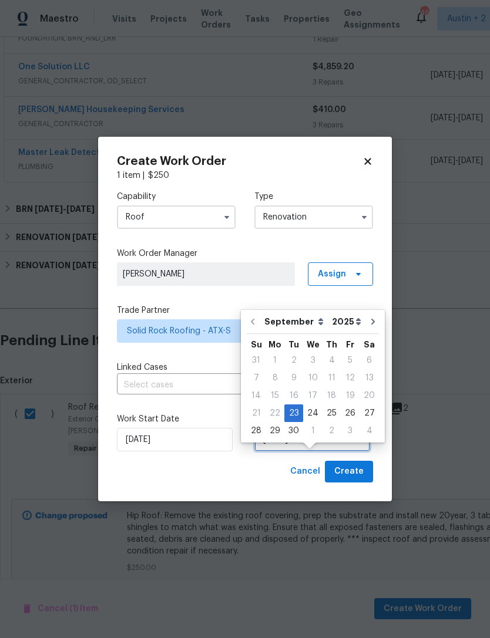
scroll to position [22, 0]
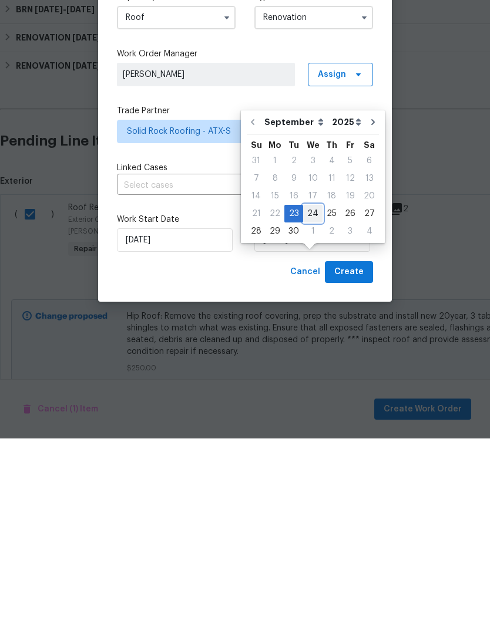
click at [311, 405] on div "24" at bounding box center [312, 413] width 19 height 16
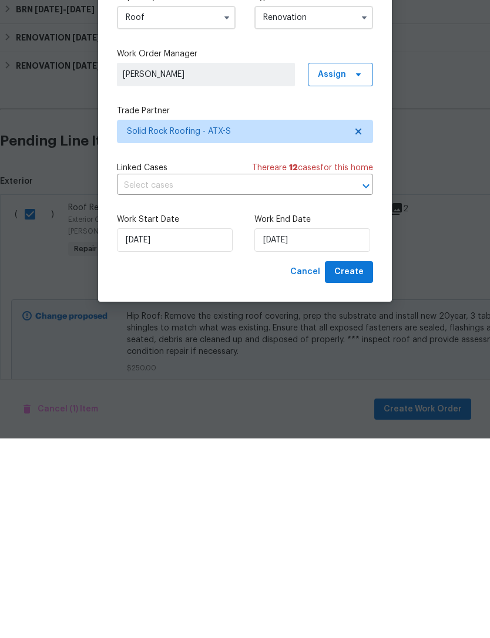
scroll to position [38, 0]
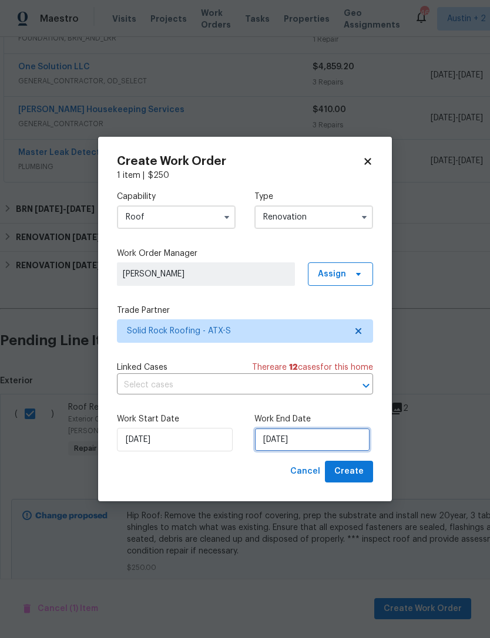
click at [313, 448] on input "[DATE]" at bounding box center [312, 439] width 116 height 23
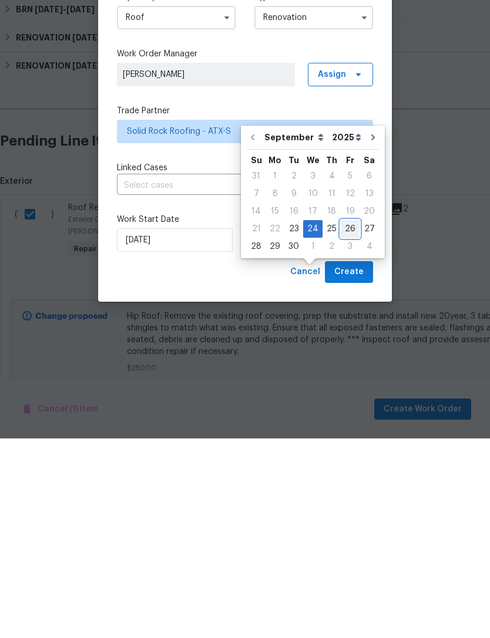
click at [347, 420] on div "26" at bounding box center [349, 428] width 19 height 16
type input "[DATE]"
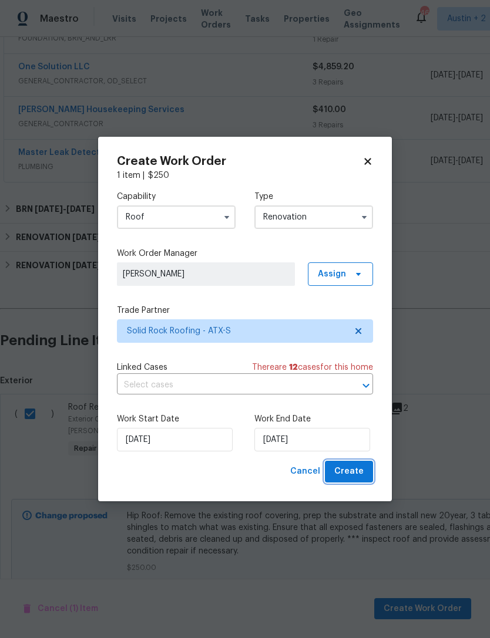
click at [362, 476] on span "Create" at bounding box center [348, 471] width 29 height 15
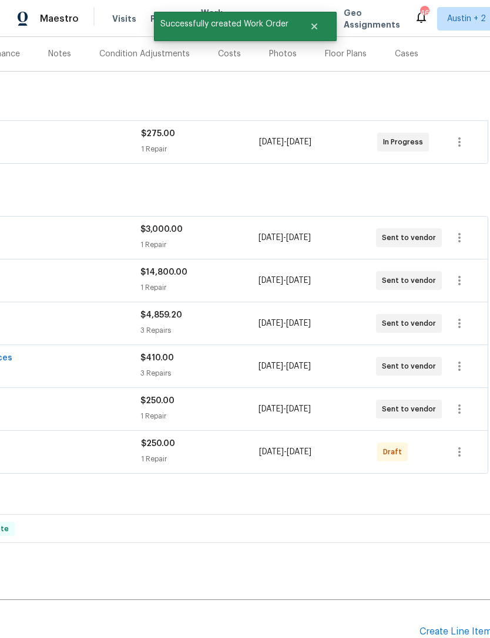
scroll to position [143, 171]
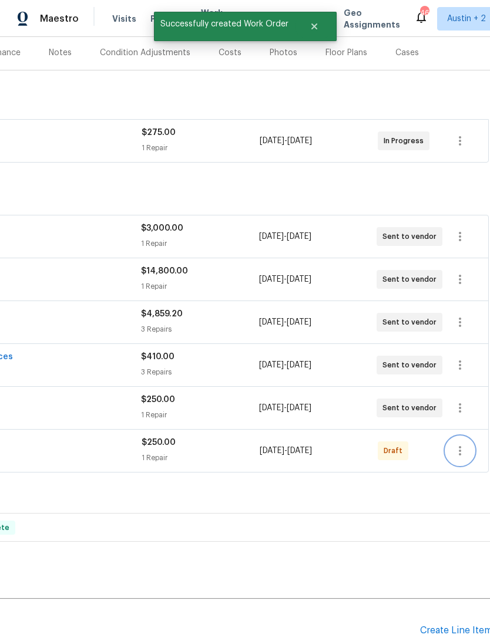
click at [461, 444] on icon "button" at bounding box center [460, 451] width 14 height 14
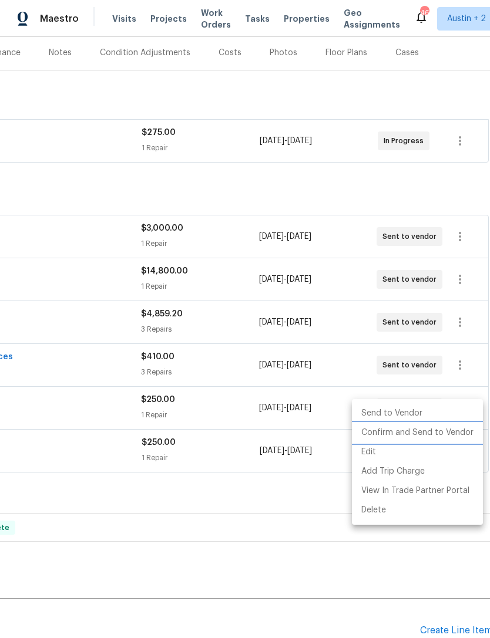
click at [454, 433] on li "Confirm and Send to Vendor" at bounding box center [417, 432] width 131 height 19
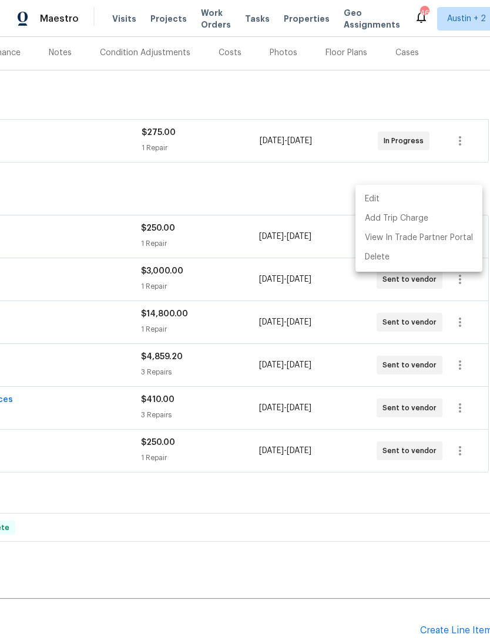
click at [426, 157] on div at bounding box center [245, 319] width 490 height 638
